Goal: Check status: Check status

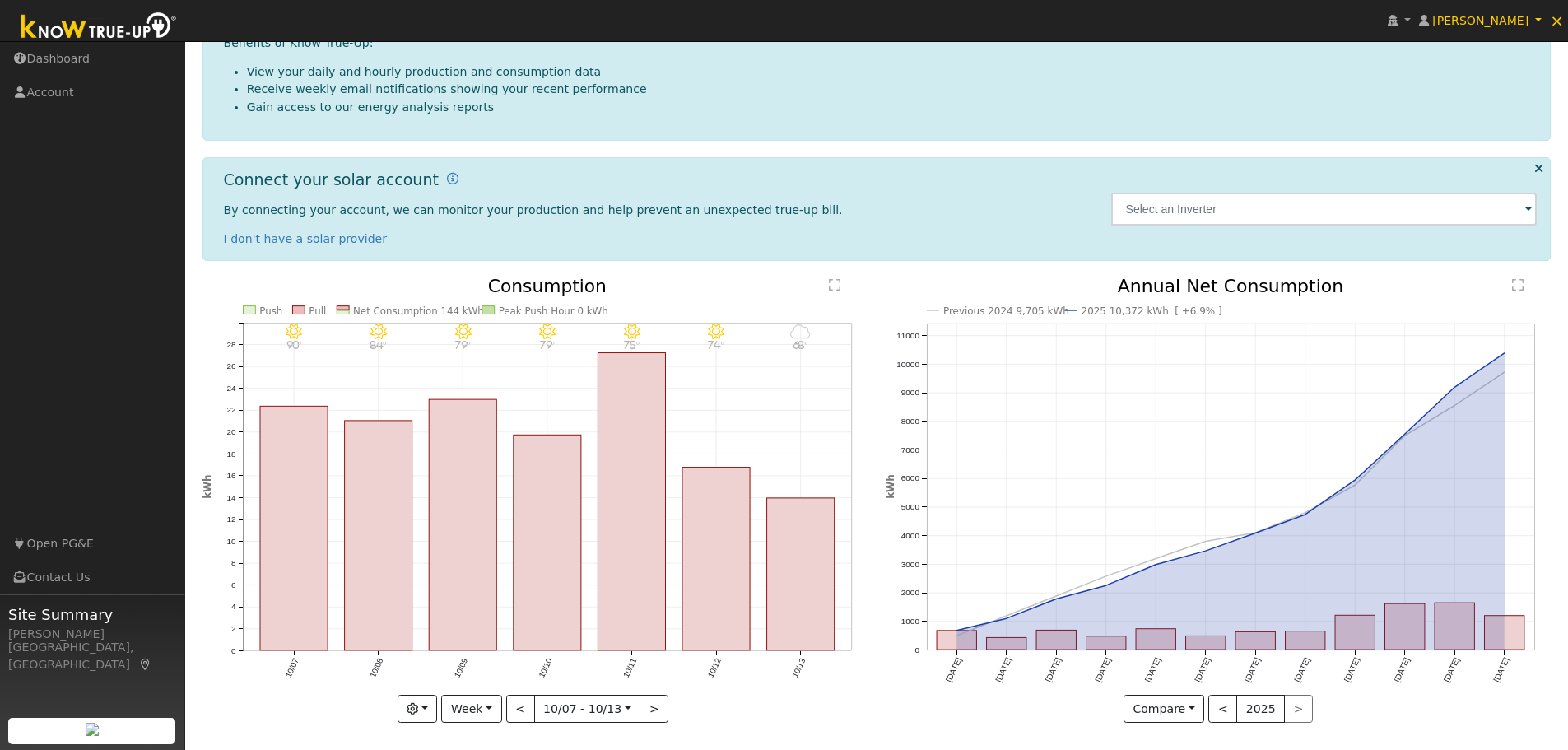
scroll to position [155, 0]
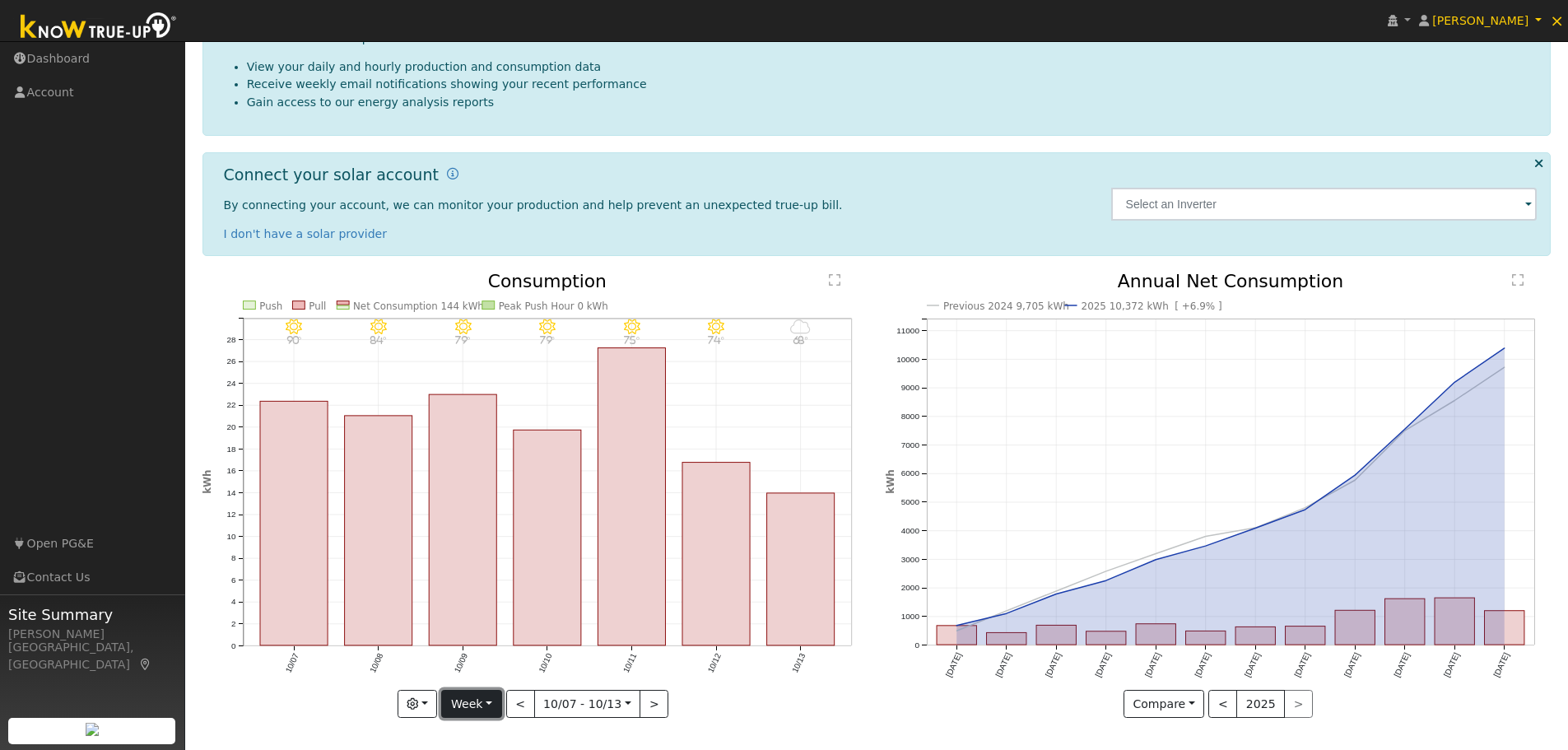
click at [496, 703] on button "Week" at bounding box center [471, 704] width 60 height 28
click at [479, 644] on link "Year" at bounding box center [499, 646] width 114 height 23
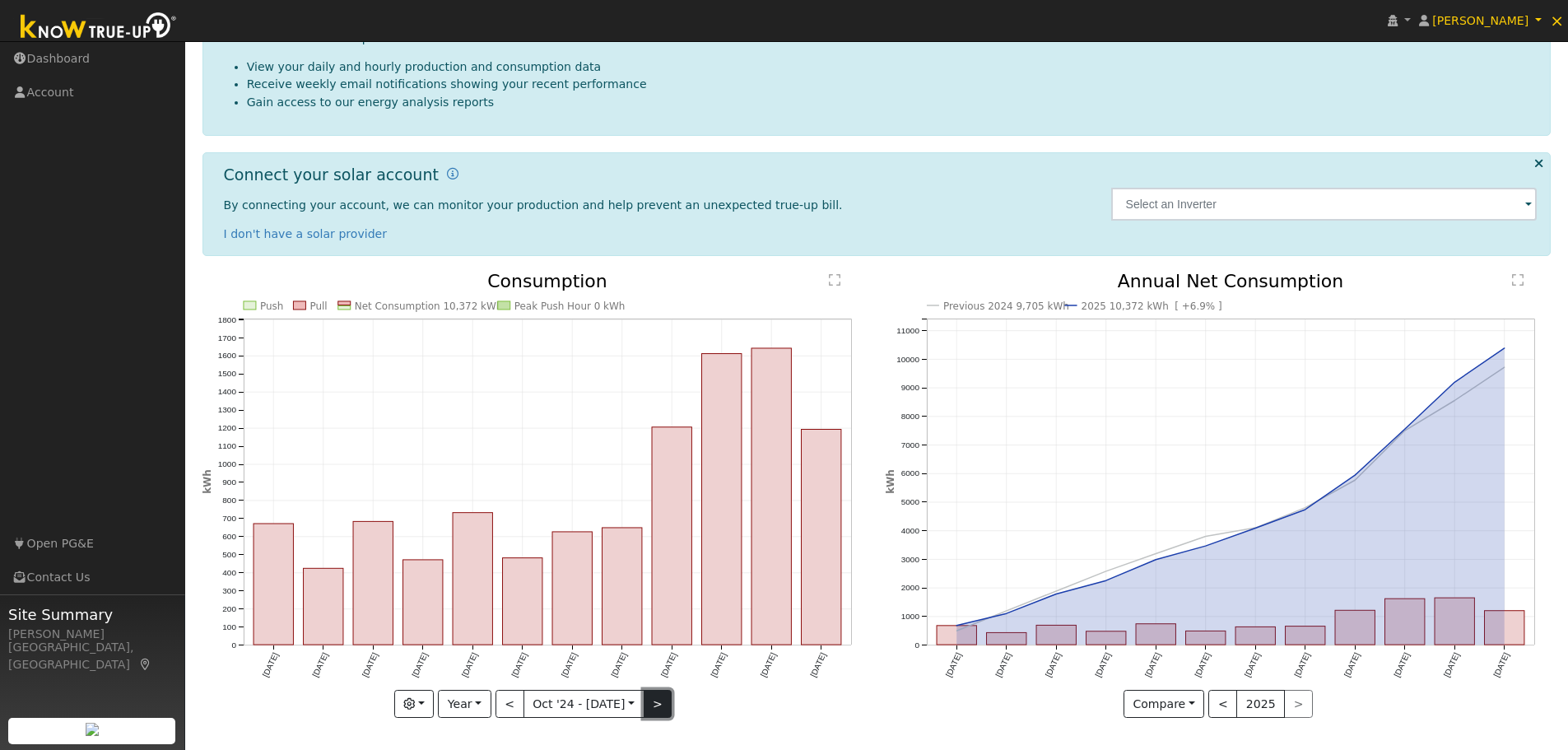
click at [650, 713] on button ">" at bounding box center [658, 704] width 29 height 28
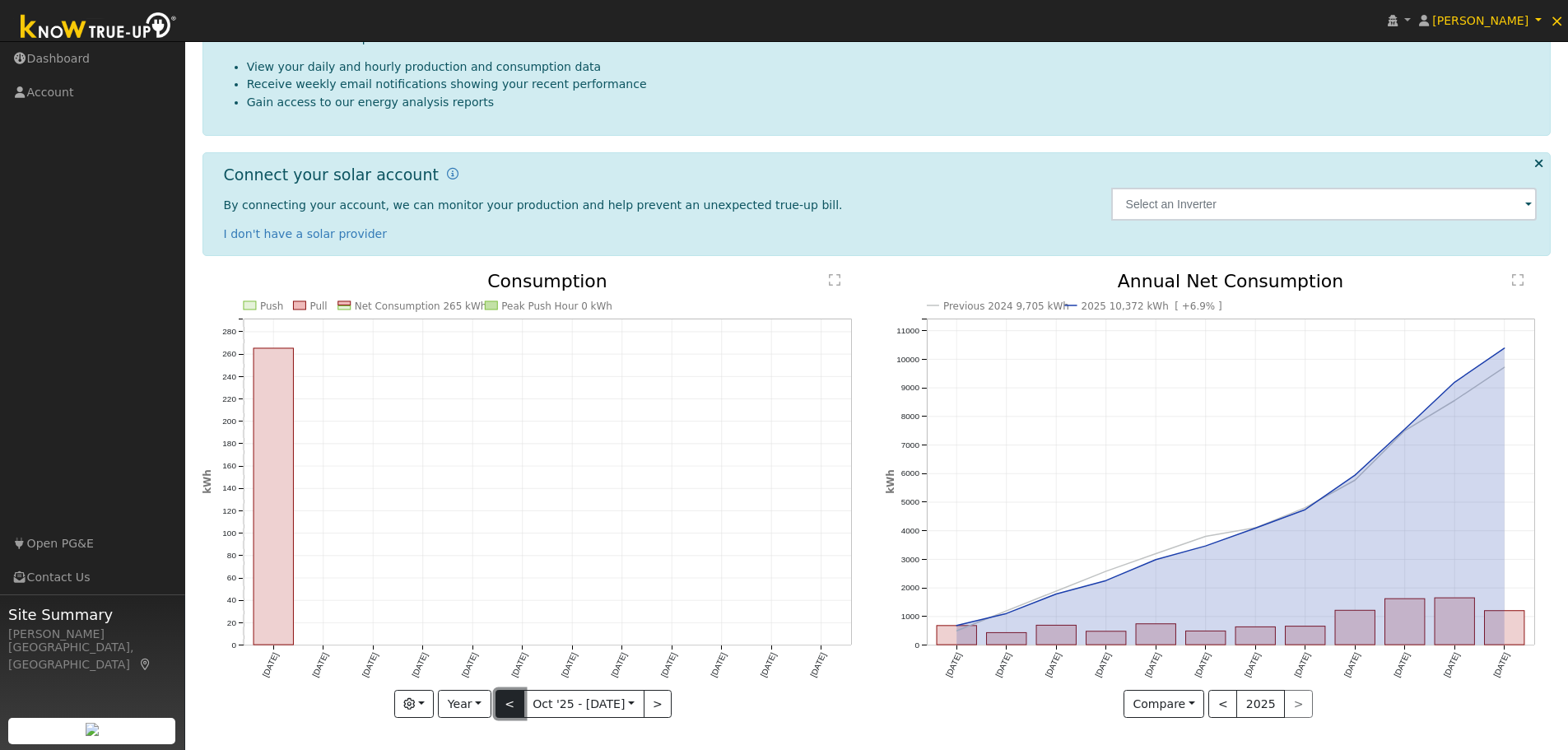
click at [512, 702] on button "<" at bounding box center [510, 704] width 29 height 28
type input "[DATE]"
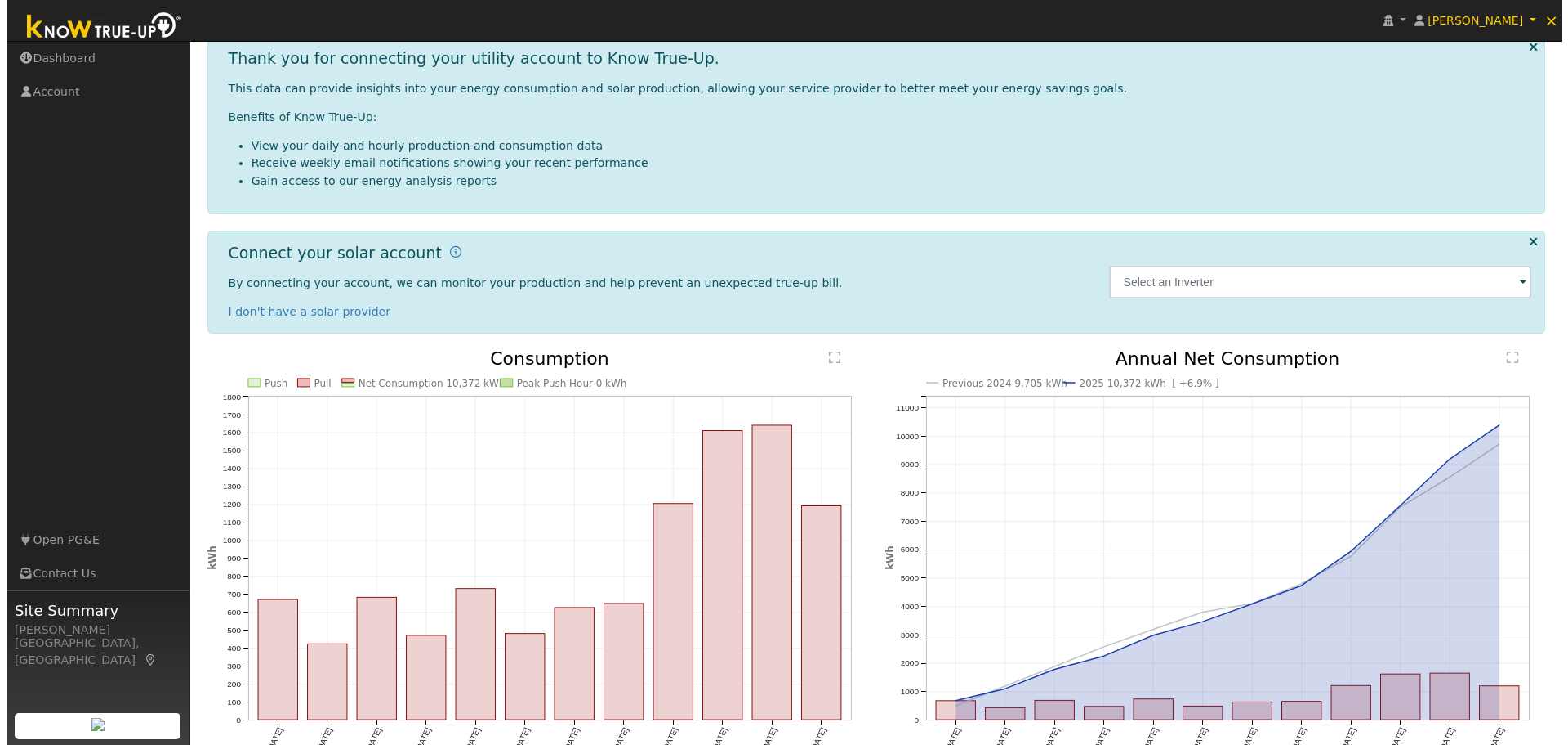
scroll to position [0, 0]
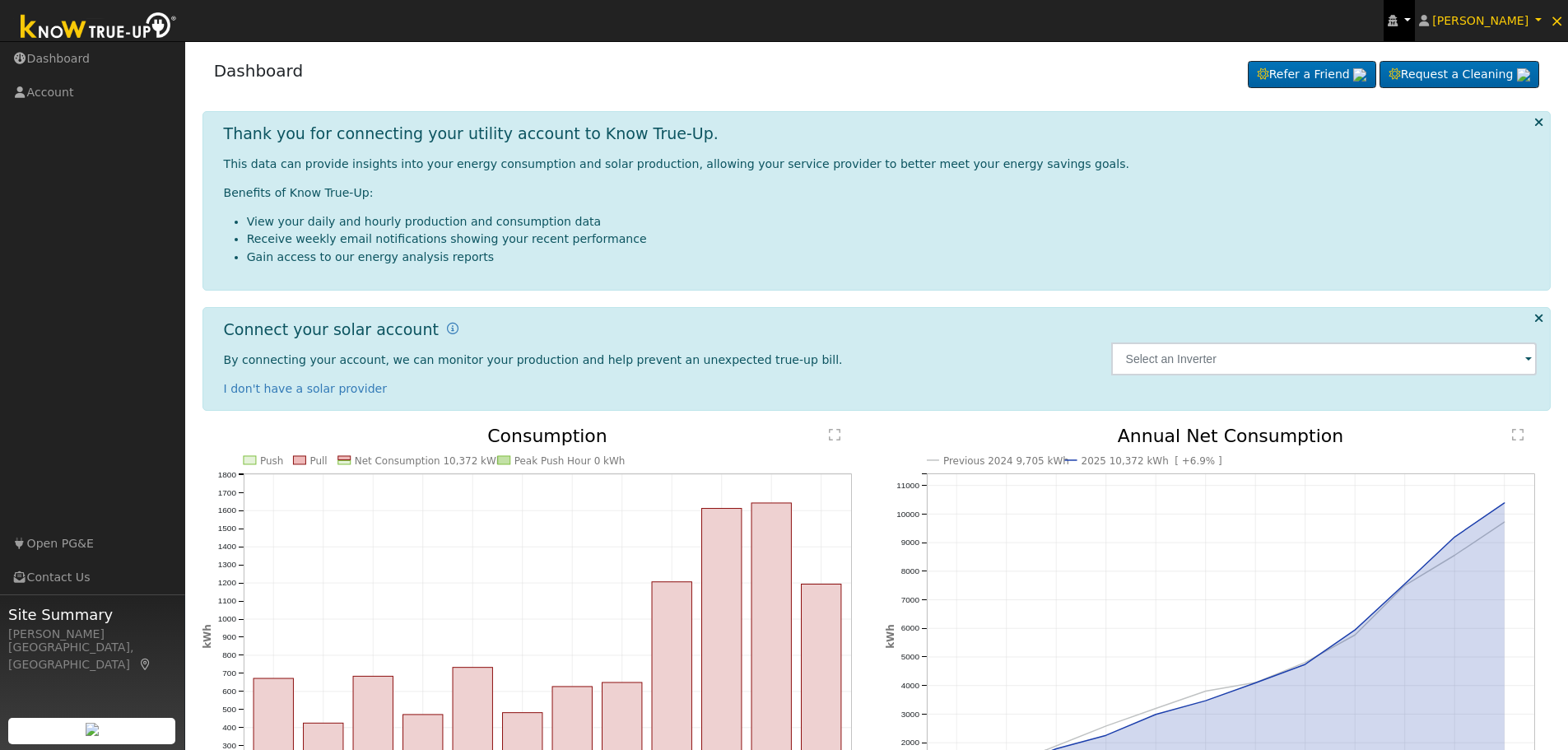
click at [1398, 19] on icon at bounding box center [1393, 20] width 10 height 12
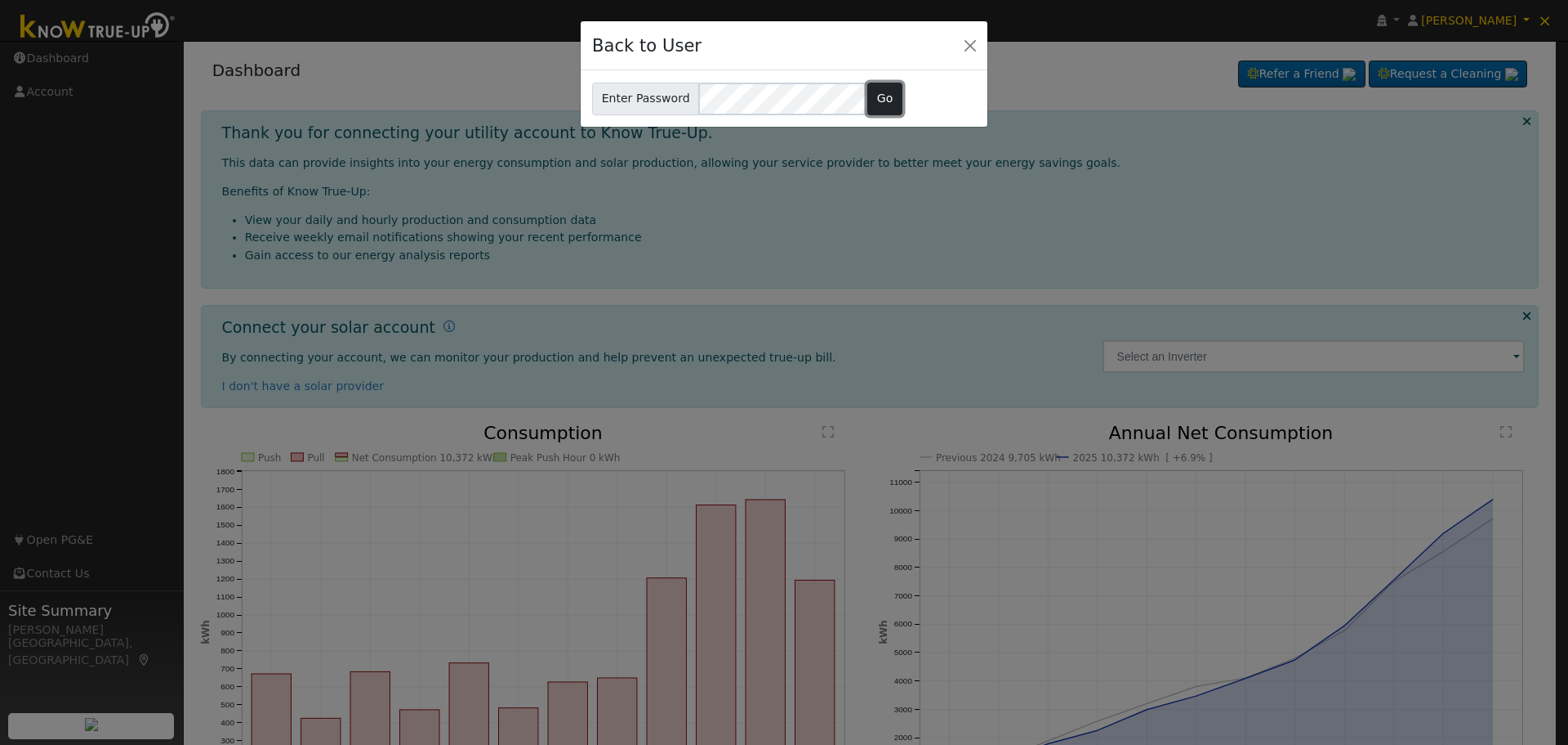
click at [874, 101] on button "Go" at bounding box center [885, 99] width 36 height 33
